Goal: Find specific page/section: Find specific page/section

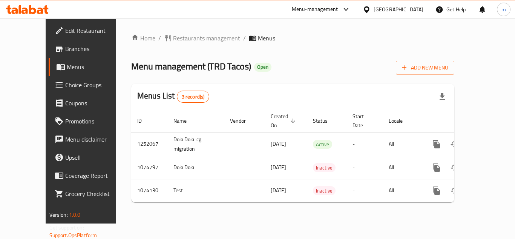
click at [37, 9] on icon at bounding box center [27, 9] width 43 height 9
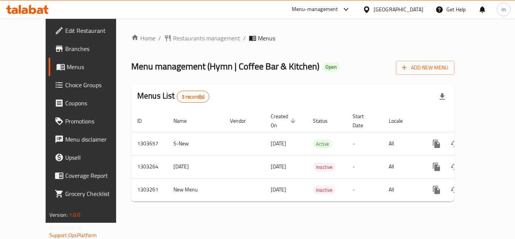
click at [32, 6] on icon at bounding box center [27, 9] width 43 height 9
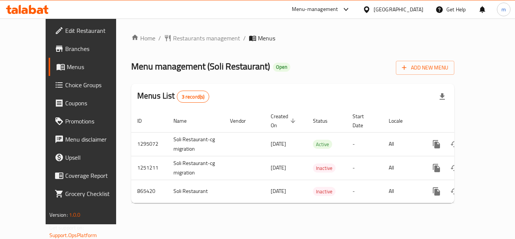
click at [26, 8] on icon at bounding box center [27, 9] width 43 height 9
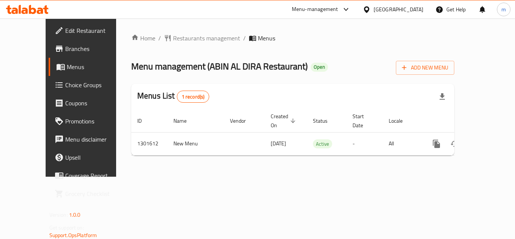
click at [48, 6] on icon at bounding box center [27, 9] width 43 height 9
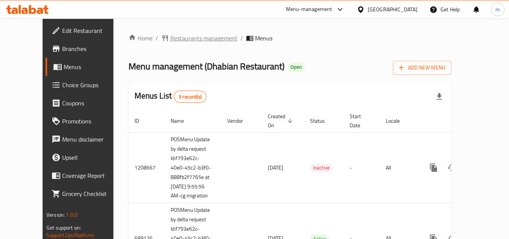
click at [186, 34] on span "Restaurants management" at bounding box center [203, 38] width 67 height 9
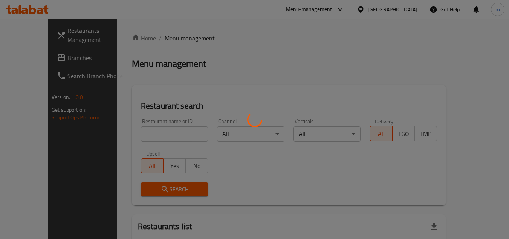
click at [144, 132] on div at bounding box center [254, 119] width 509 height 239
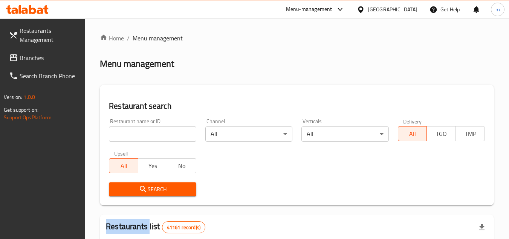
drag, startPoint x: 144, startPoint y: 132, endPoint x: 148, endPoint y: 131, distance: 3.8
click at [144, 132] on div at bounding box center [254, 119] width 509 height 239
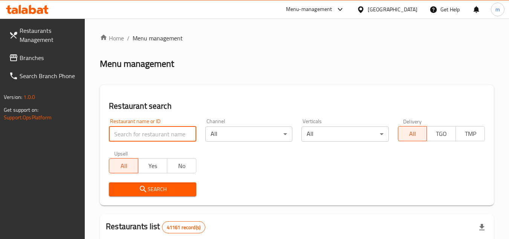
click at [150, 132] on input "search" at bounding box center [152, 133] width 87 height 15
paste input "25256"
type input "25256"
click button "Search" at bounding box center [152, 189] width 87 height 14
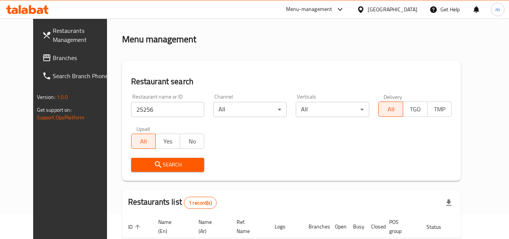
scroll to position [38, 0]
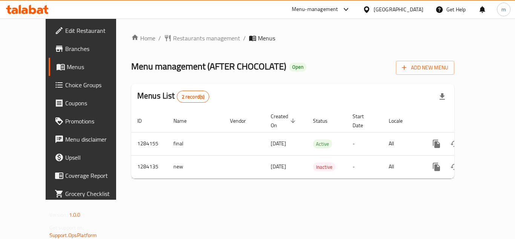
click at [41, 13] on icon at bounding box center [40, 11] width 6 height 6
